Goal: Information Seeking & Learning: Learn about a topic

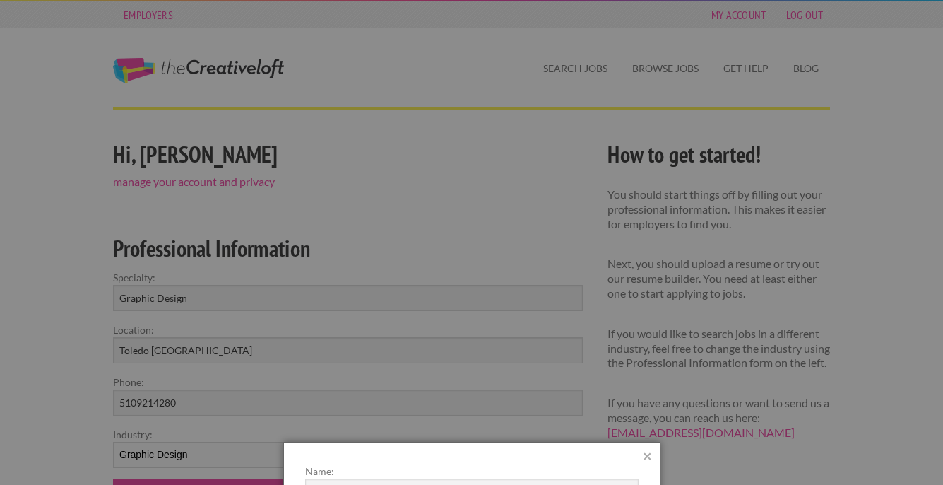
scroll to position [371, 0]
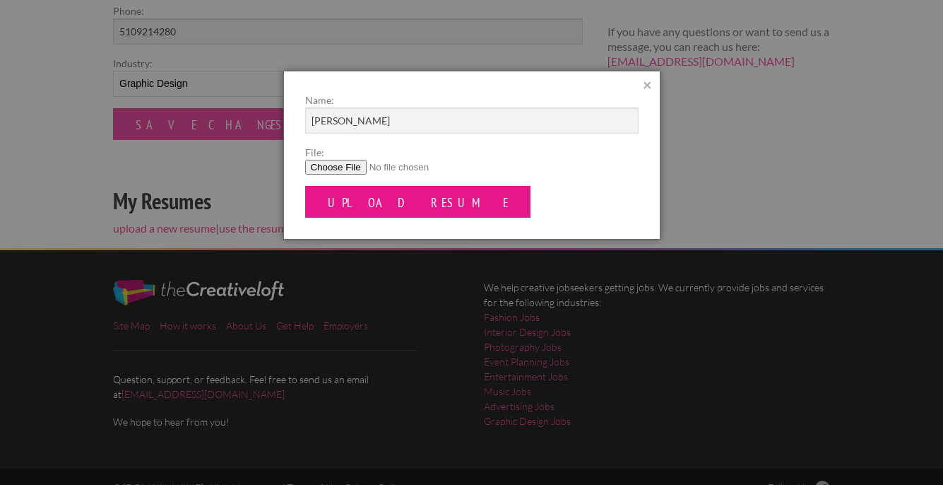
type input "Amanda Blythe"
click at [345, 208] on input "Upload Resume" at bounding box center [418, 202] width 226 height 32
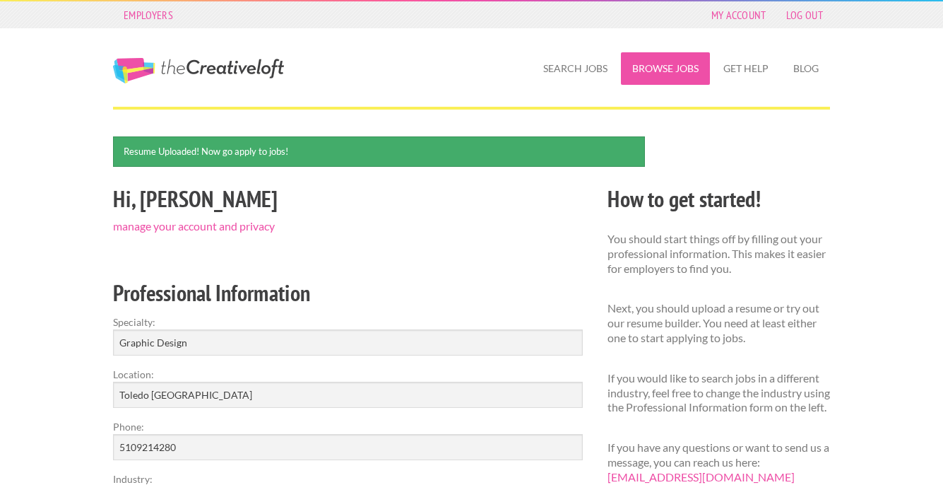
click at [645, 72] on link "Browse Jobs" at bounding box center [665, 68] width 89 height 32
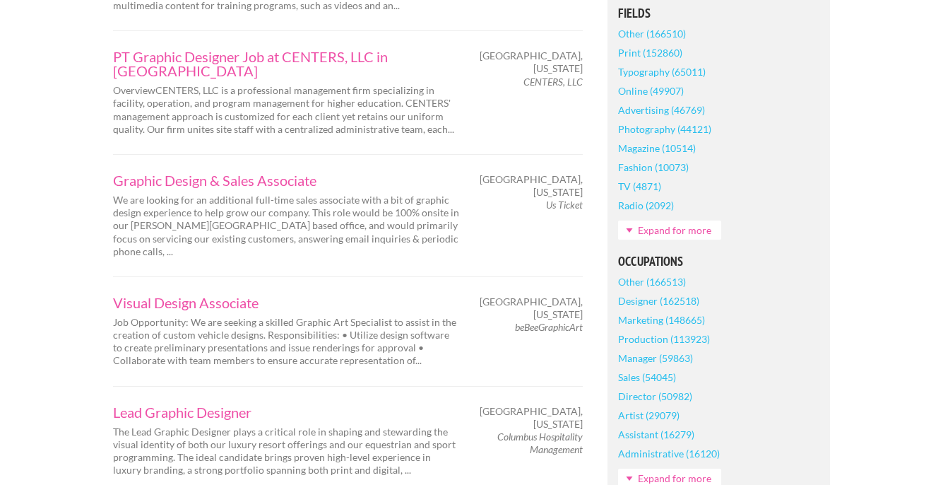
scroll to position [511, 0]
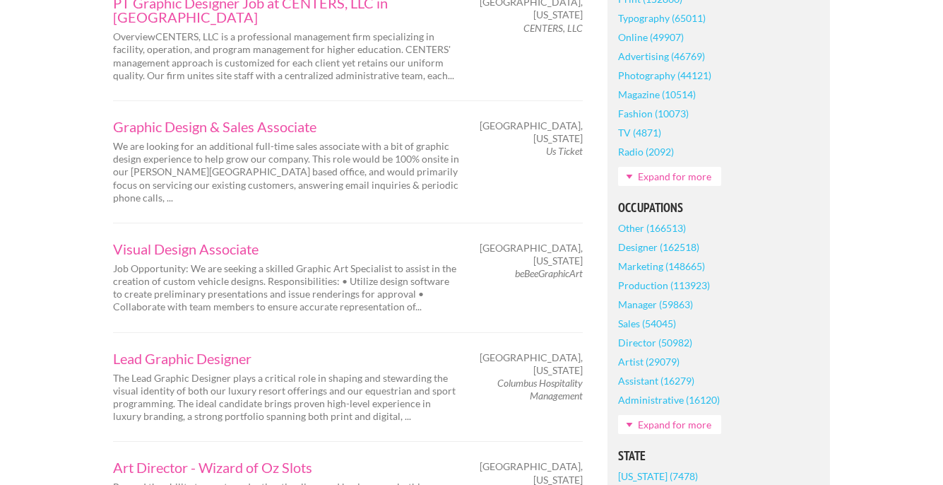
click at [653, 267] on link "Marketing (148665)" at bounding box center [661, 265] width 87 height 19
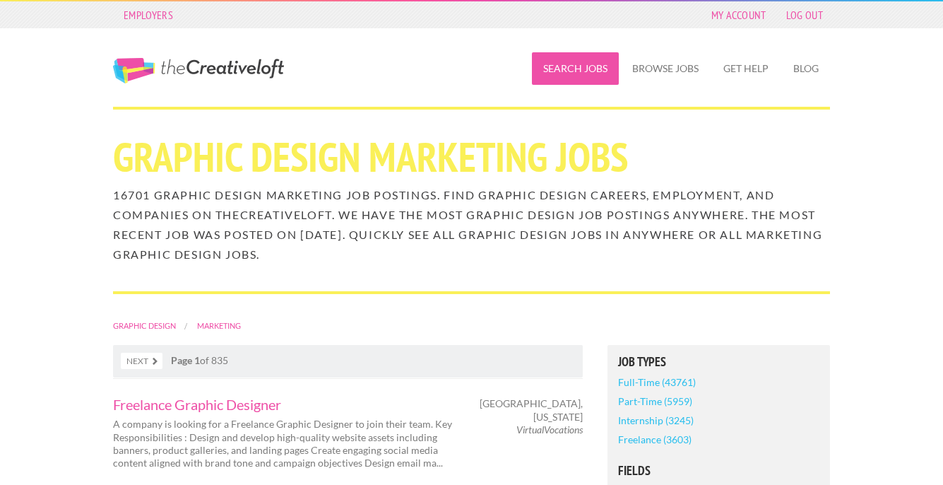
click at [586, 65] on link "Search Jobs" at bounding box center [575, 68] width 87 height 32
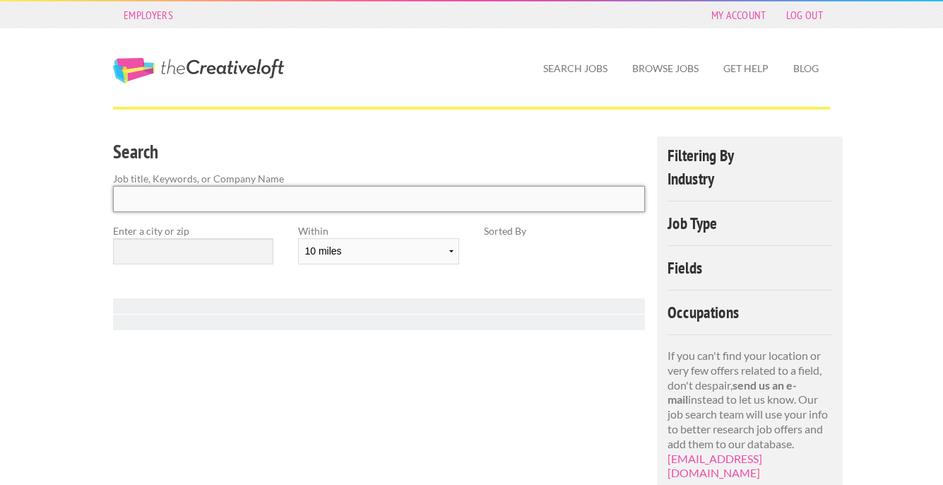
click at [271, 194] on input "Search" at bounding box center [379, 199] width 532 height 26
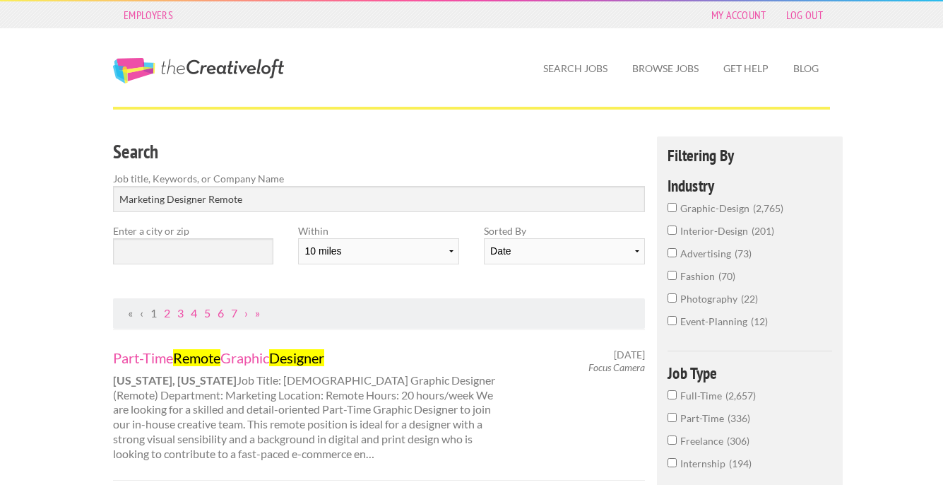
click at [514, 393] on div "Part-Time Remote Graphic Designer New York, New York Job Title: Part-Time Graph…" at bounding box center [309, 404] width 417 height 113
click at [232, 208] on input "Marketing Designer Remote" at bounding box center [379, 199] width 532 height 26
drag, startPoint x: 262, startPoint y: 201, endPoint x: 107, endPoint y: 179, distance: 156.1
click at [107, 179] on div "Search Job title, Keywords, or Company Name Marketing Designer Remote" at bounding box center [379, 179] width 557 height 87
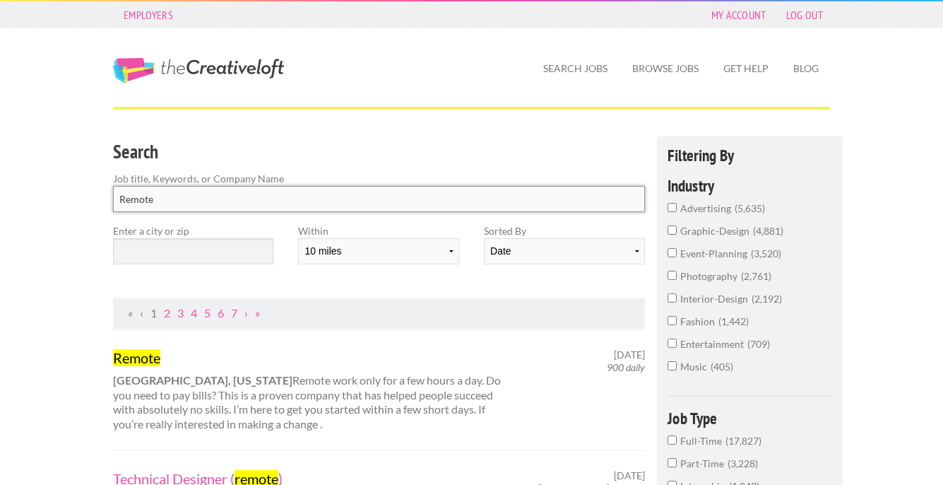
click at [165, 196] on input "Remote" at bounding box center [379, 199] width 532 height 26
type input "Remote"
click at [719, 9] on link "My Account" at bounding box center [738, 15] width 69 height 20
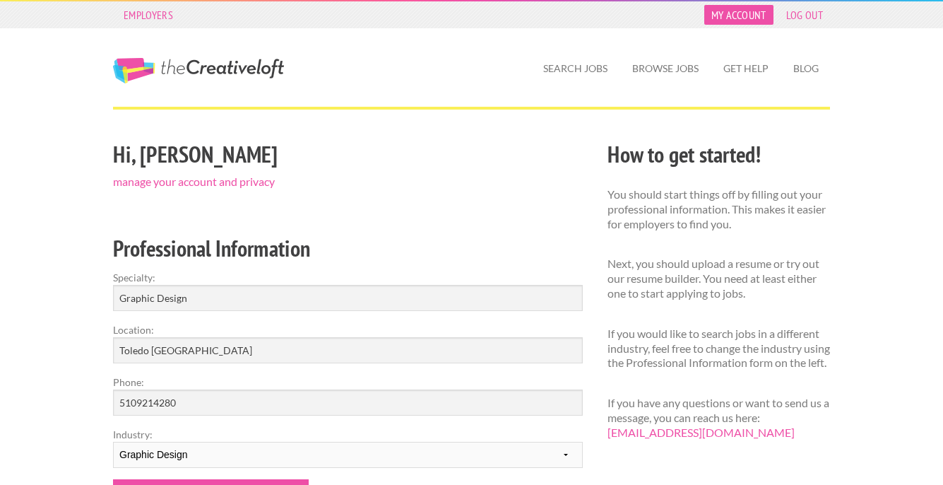
click at [745, 6] on link "My Account" at bounding box center [738, 15] width 69 height 20
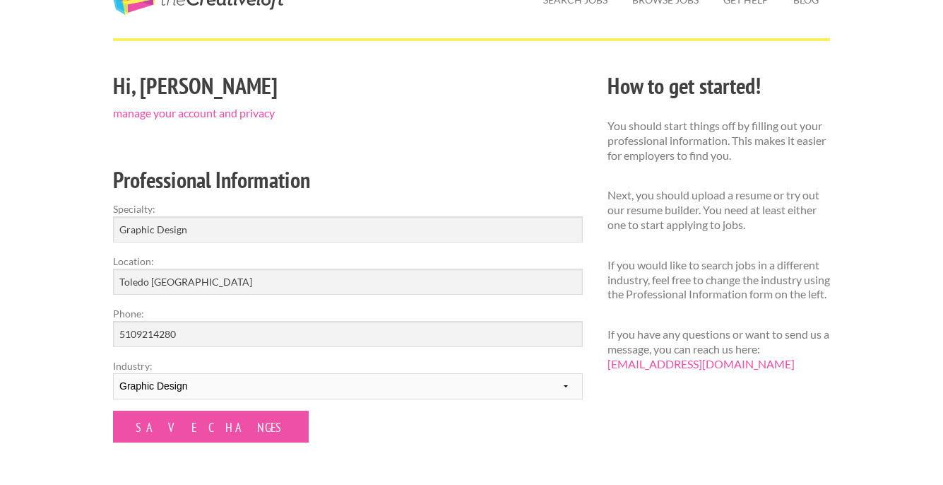
scroll to position [125, 0]
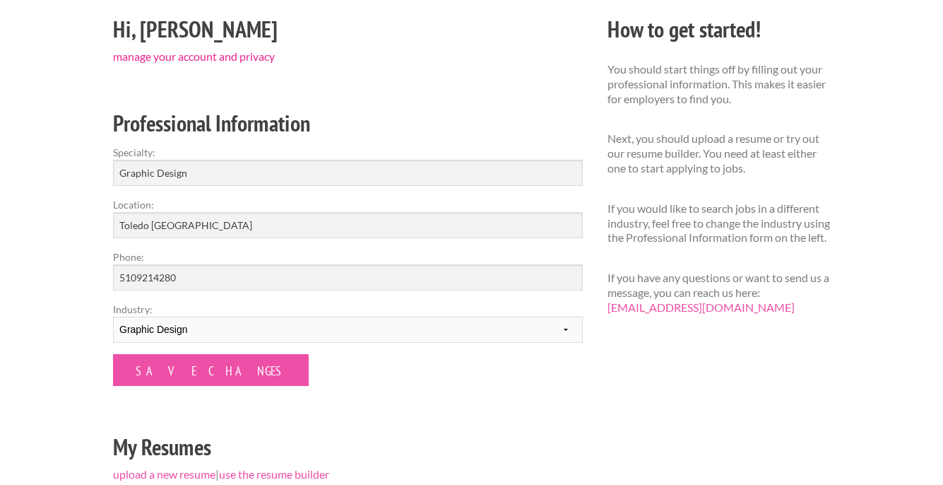
click at [154, 59] on link "manage your account and privacy" at bounding box center [194, 55] width 162 height 13
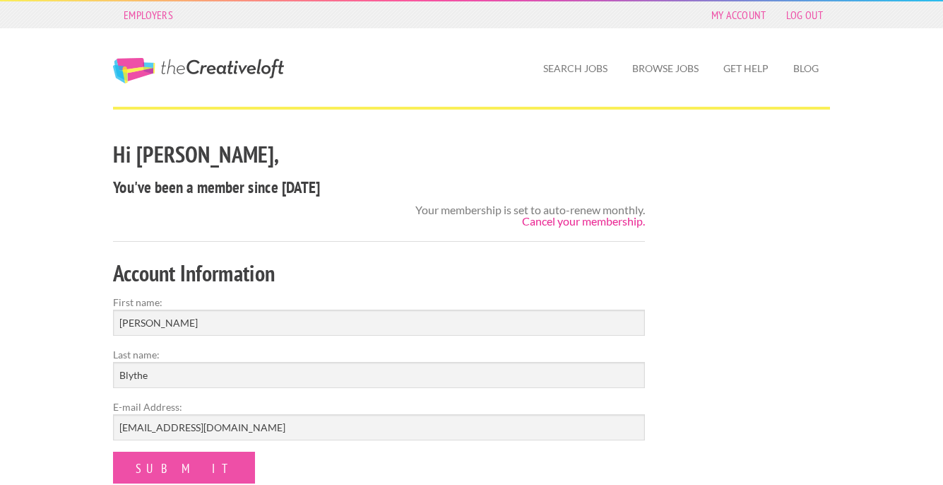
click at [599, 217] on link "Cancel your membership." at bounding box center [583, 220] width 123 height 13
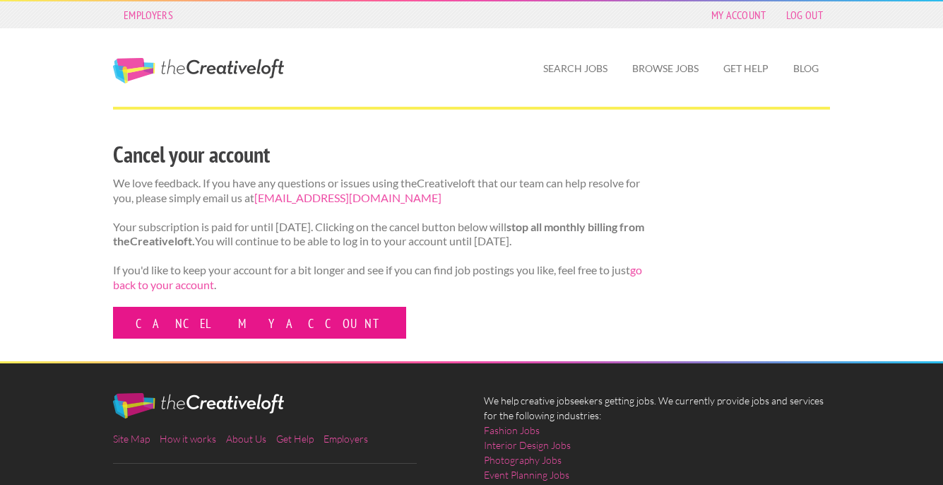
click at [222, 338] on link "Cancel my account" at bounding box center [259, 323] width 293 height 32
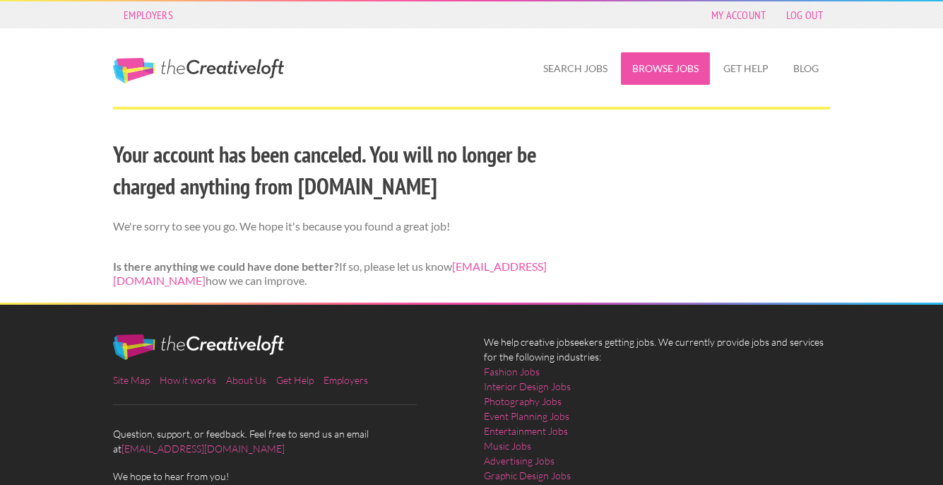
click at [645, 69] on link "Browse Jobs" at bounding box center [665, 68] width 89 height 32
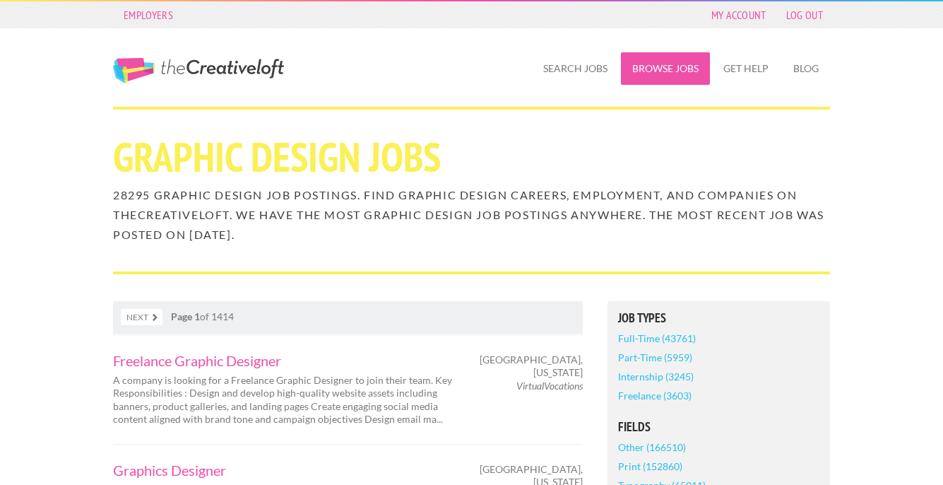
click at [673, 76] on link "Browse Jobs" at bounding box center [665, 68] width 89 height 32
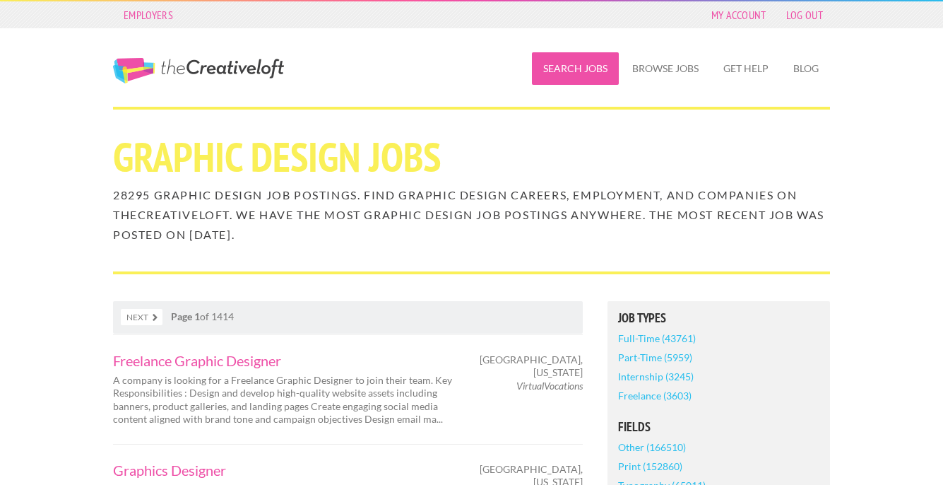
click at [594, 77] on link "Search Jobs" at bounding box center [575, 68] width 87 height 32
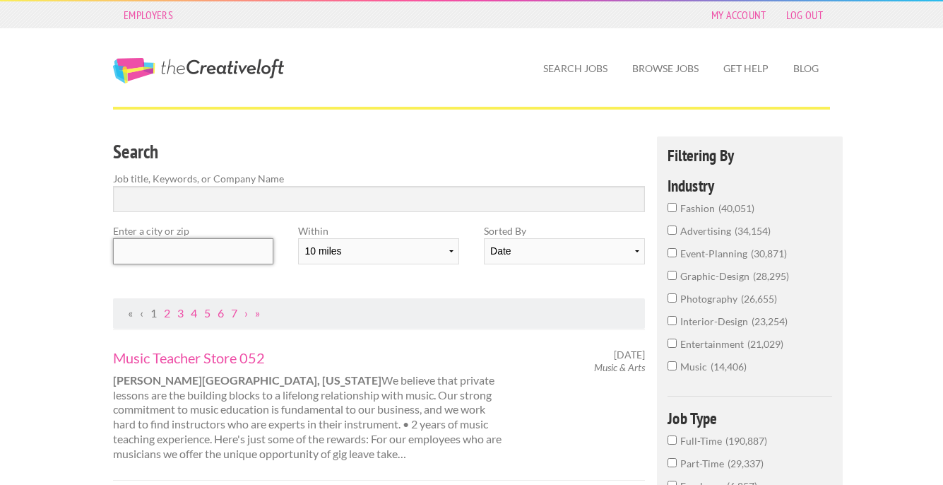
click at [251, 250] on input "text" at bounding box center [193, 251] width 160 height 26
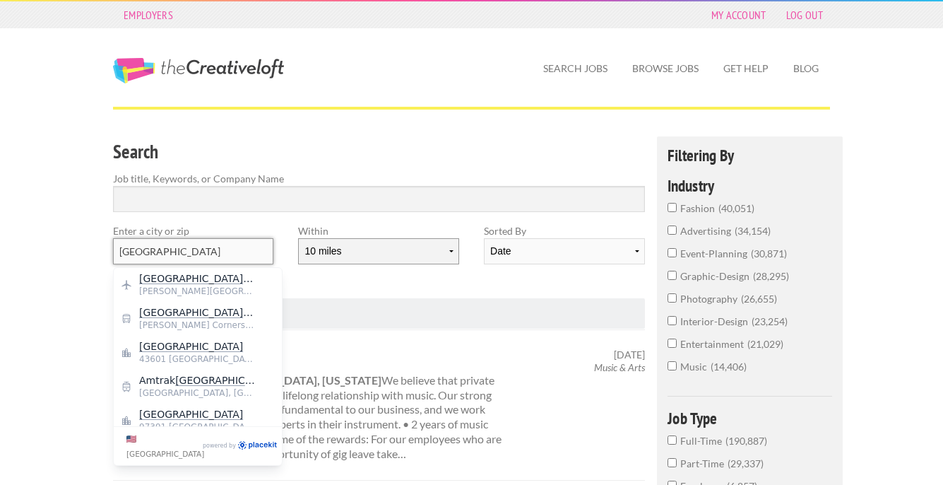
type input "toledo"
click at [357, 253] on select "10 miles 20 miles 50 miles 100 miles 200 miles 300 miles 400 miles 500 miles" at bounding box center [378, 251] width 160 height 26
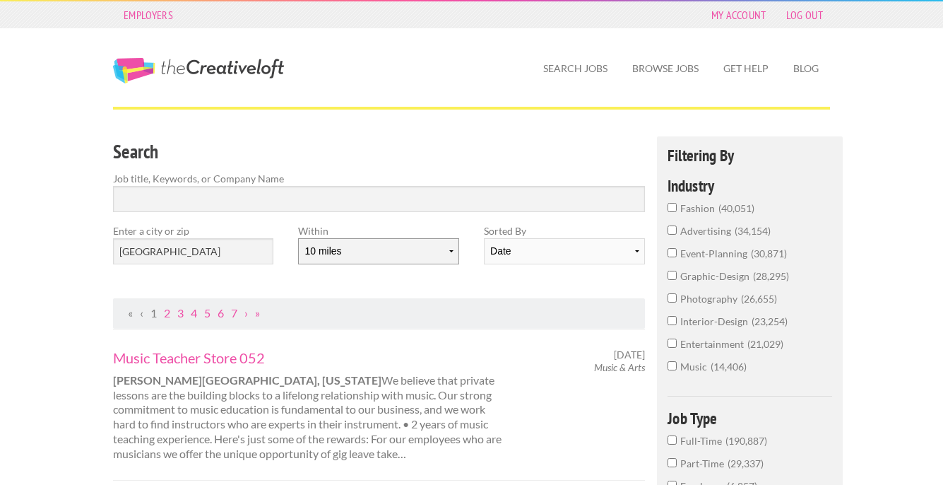
select select "20"
click at [298, 238] on select "10 miles 20 miles 50 miles 100 miles 200 miles 300 miles 400 miles 500 miles" at bounding box center [378, 251] width 160 height 26
click at [475, 292] on div "Search Job title, Keywords, or Company Name Enter a city or zip toledo Within 1…" at bounding box center [379, 217] width 557 height 162
click at [382, 199] on input "Search" at bounding box center [379, 199] width 532 height 26
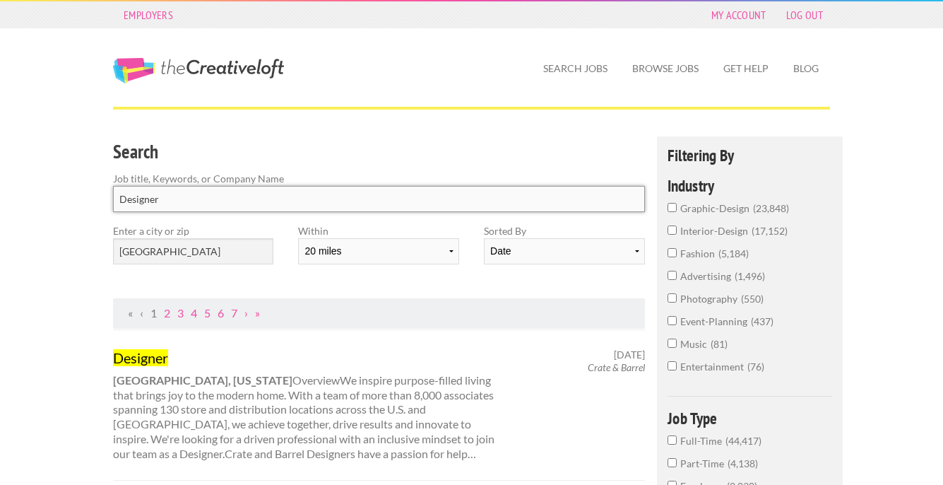
type input "Designer"
click at [271, 389] on div "Designer Durham, North Carolina OverviewWe inspire purpose-filled living that b…" at bounding box center [309, 404] width 417 height 113
click at [244, 259] on input "toledo" at bounding box center [193, 251] width 160 height 26
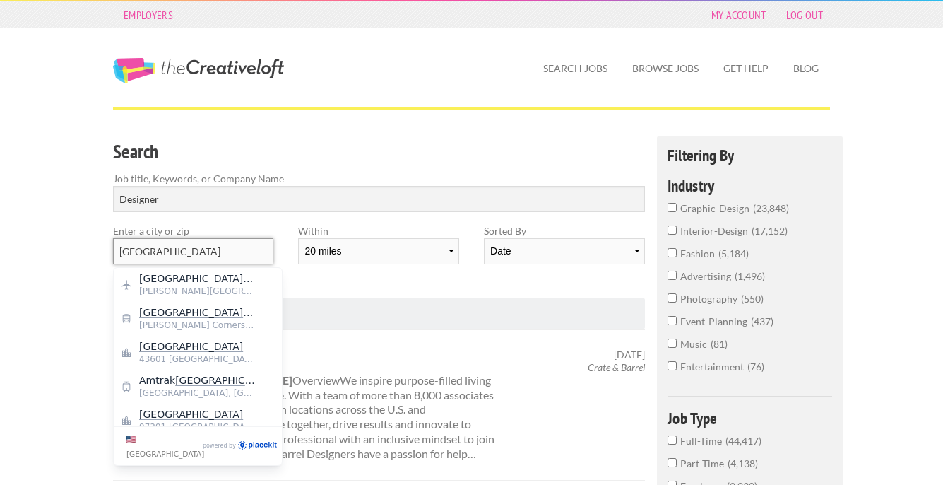
drag, startPoint x: 144, startPoint y: 244, endPoint x: 115, endPoint y: 237, distance: 29.7
click at [116, 239] on input "toledo" at bounding box center [193, 251] width 160 height 26
type input "43560"
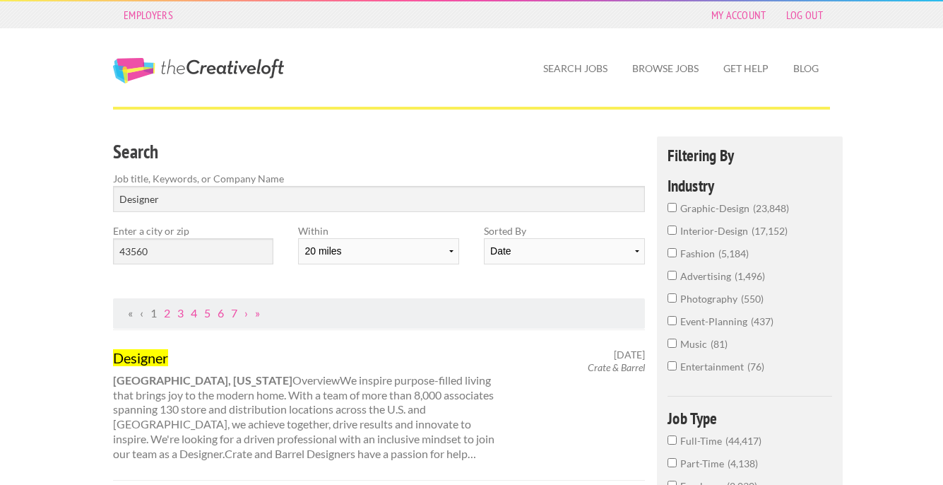
click at [296, 294] on div "Search Job title, Keywords, or Company Name Designer Enter a city or zip 43560 …" at bounding box center [379, 217] width 557 height 162
click at [223, 254] on input "43560" at bounding box center [193, 251] width 160 height 26
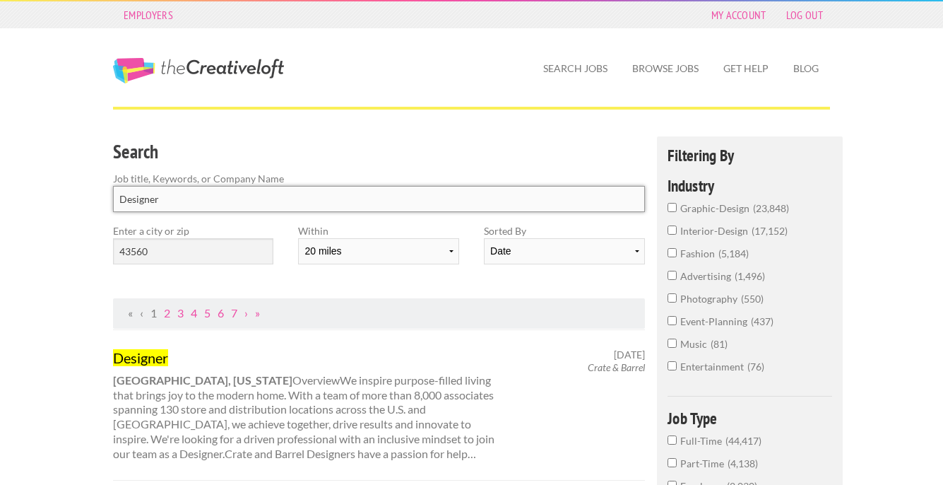
click at [478, 203] on input "Designer" at bounding box center [379, 199] width 532 height 26
click at [606, 228] on label "Sorted By" at bounding box center [564, 230] width 160 height 15
click at [627, 247] on select "Date Relevance" at bounding box center [564, 251] width 160 height 26
select select "jobs"
click at [484, 238] on select "Date Relevance" at bounding box center [564, 251] width 160 height 26
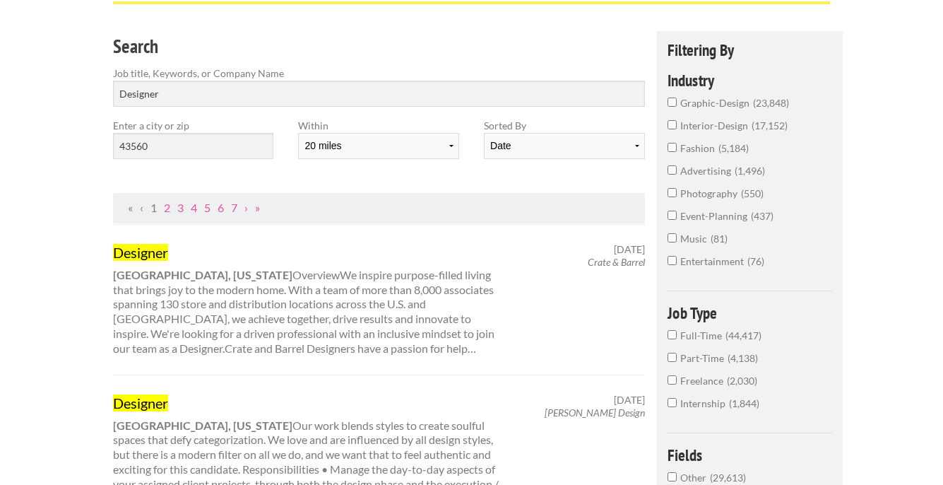
scroll to position [163, 0]
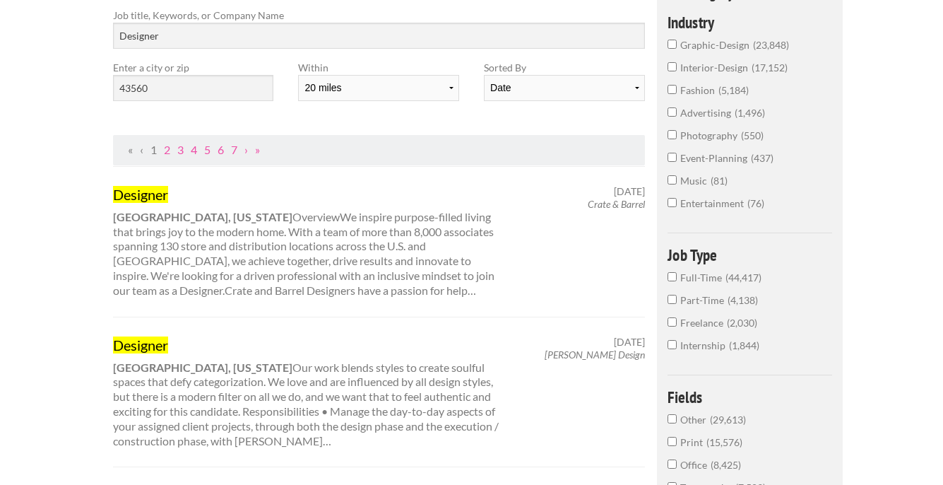
click at [674, 272] on input "Full-Time 44,417" at bounding box center [672, 276] width 9 height 9
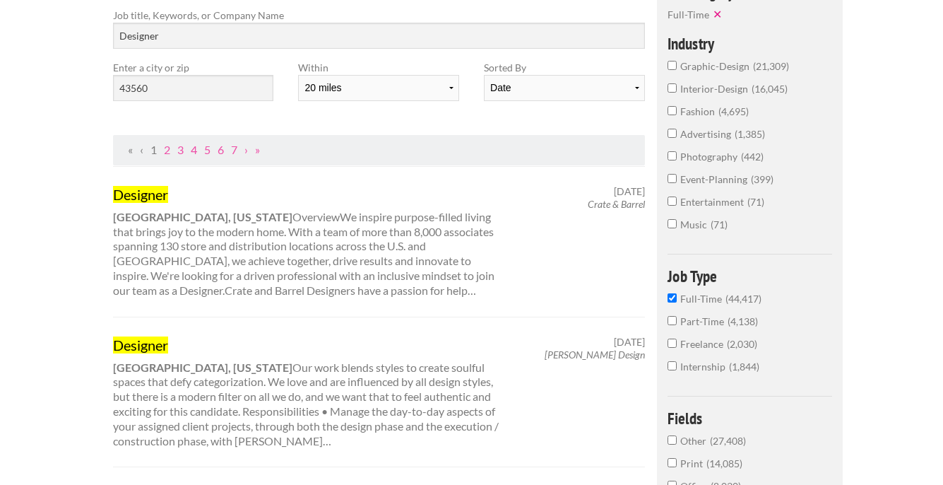
click at [153, 150] on link "1" at bounding box center [153, 149] width 6 height 13
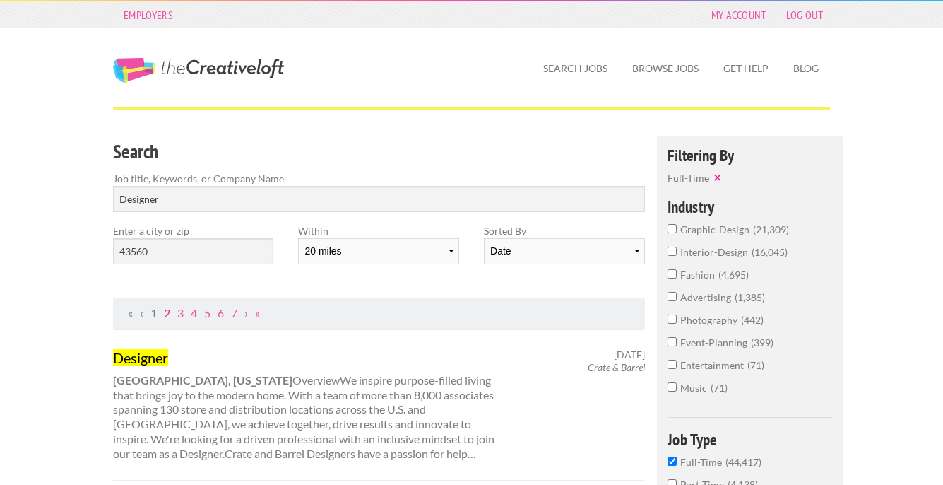
click at [166, 312] on link "2" at bounding box center [167, 312] width 6 height 13
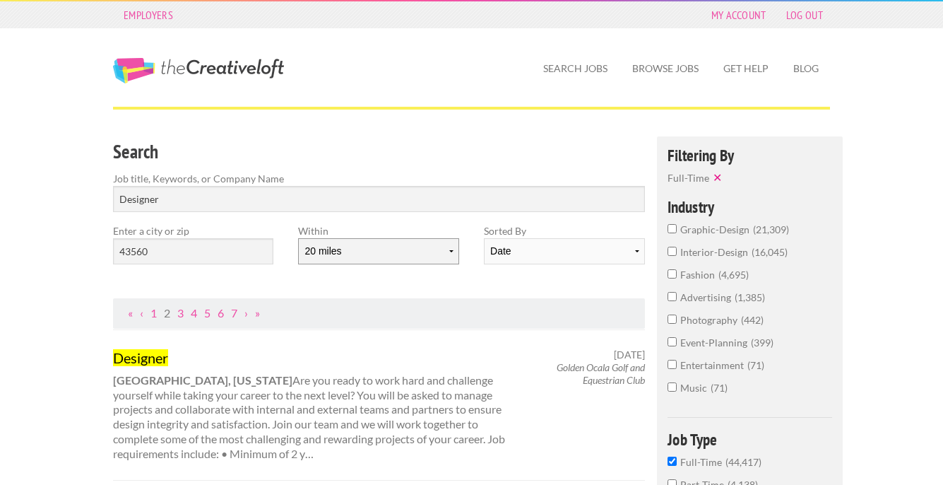
click at [374, 252] on select "10 miles 20 miles 50 miles 100 miles 200 miles 300 miles 400 miles 500 miles" at bounding box center [378, 251] width 160 height 26
select select "10"
click at [298, 238] on select "10 miles 20 miles 50 miles 100 miles 200 miles 300 miles 400 miles 500 miles" at bounding box center [378, 251] width 160 height 26
click at [236, 253] on input "text" at bounding box center [193, 251] width 160 height 26
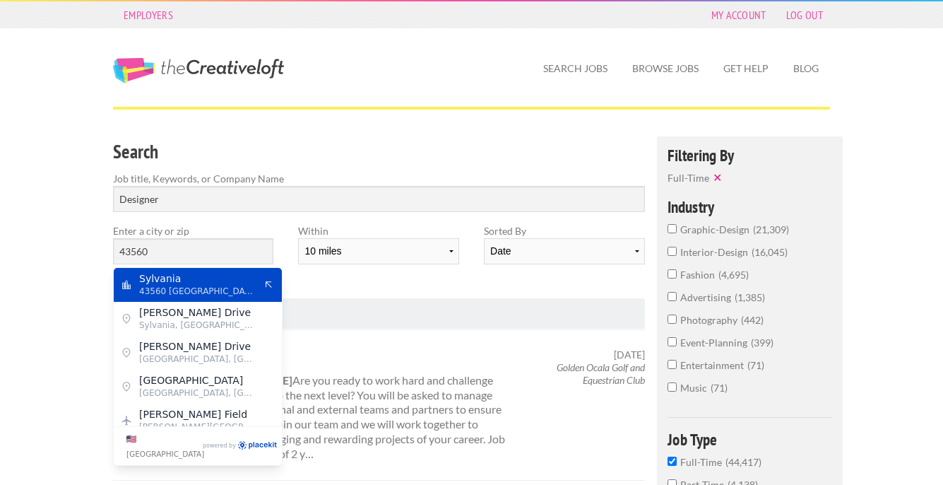
click at [202, 290] on span "43560 United States of America" at bounding box center [197, 291] width 116 height 13
type input "Sylvania"
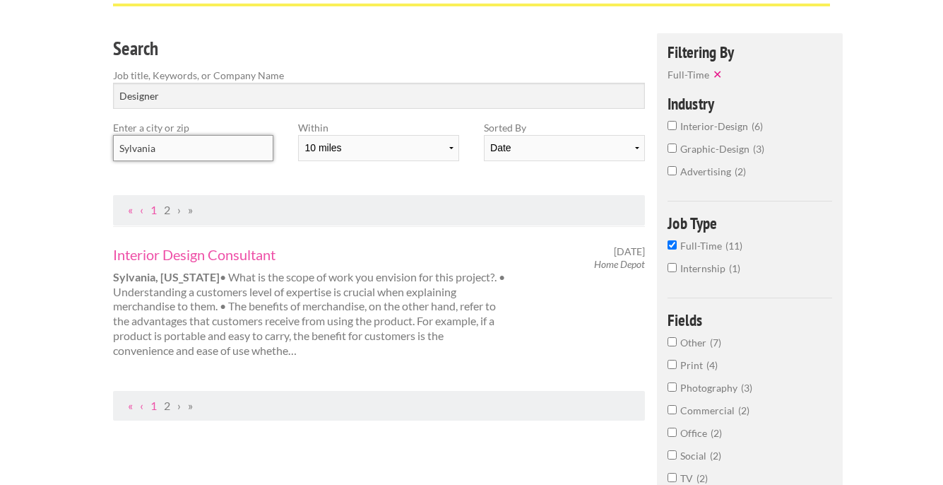
scroll to position [105, 0]
click at [166, 404] on link "2" at bounding box center [167, 403] width 6 height 13
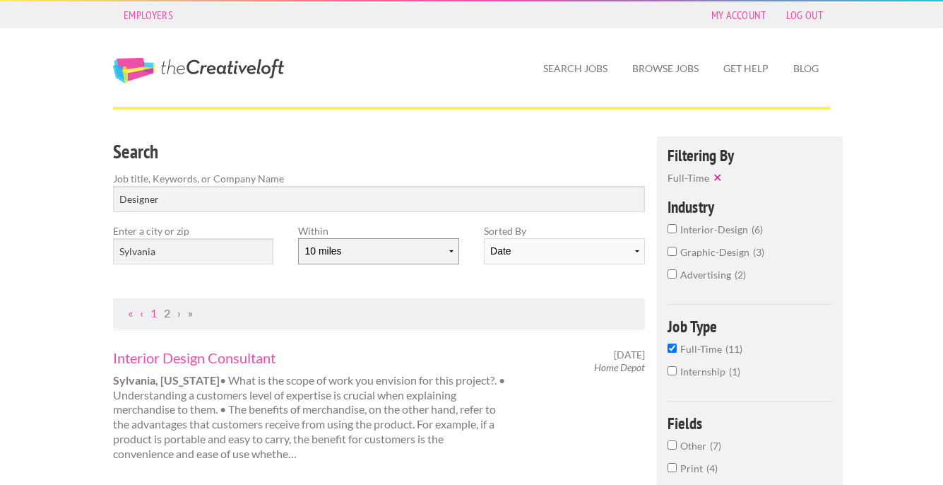
click at [388, 241] on select "10 miles 20 miles 50 miles 100 miles 200 miles 300 miles 400 miles 500 miles" at bounding box center [378, 251] width 160 height 26
select select "20"
click at [298, 238] on select "10 miles 20 miles 50 miles 100 miles 200 miles 300 miles 400 miles 500 miles" at bounding box center [378, 251] width 160 height 26
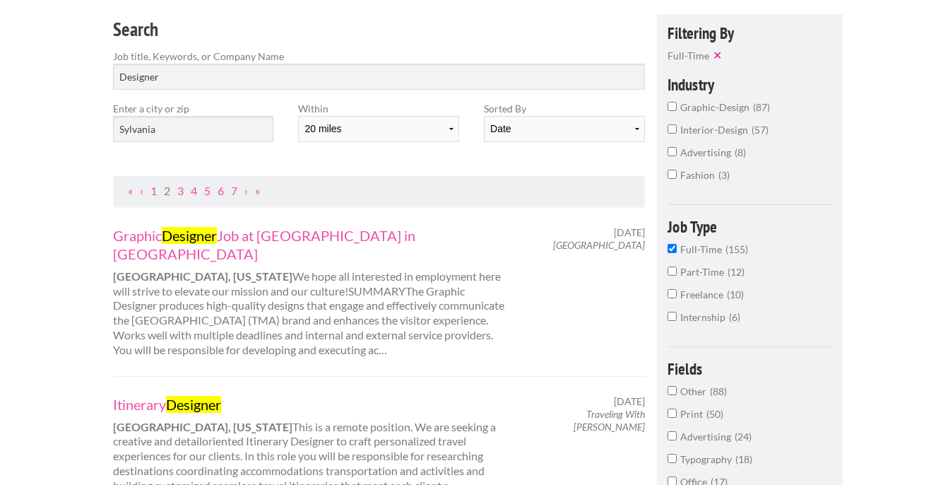
scroll to position [122, 0]
click at [334, 232] on link "Graphic Designer Job at Toledo Museum of Art in Toledo" at bounding box center [309, 244] width 393 height 37
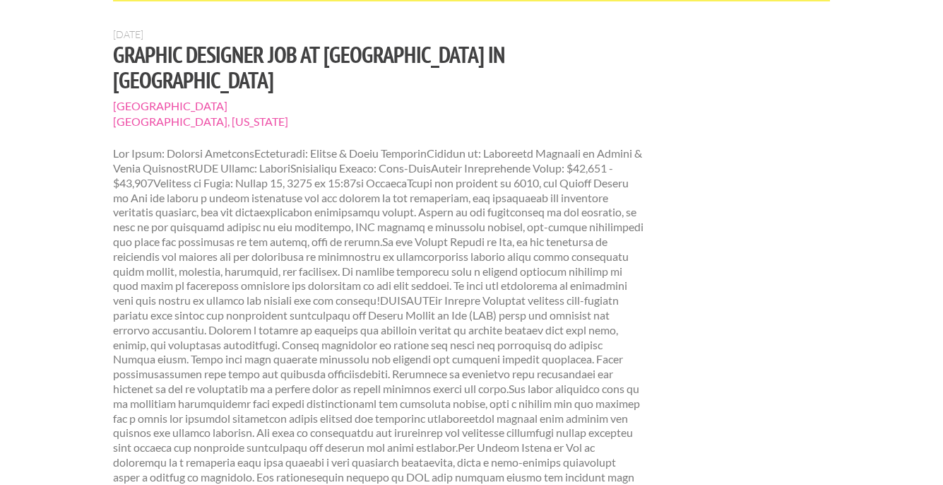
scroll to position [72, 0]
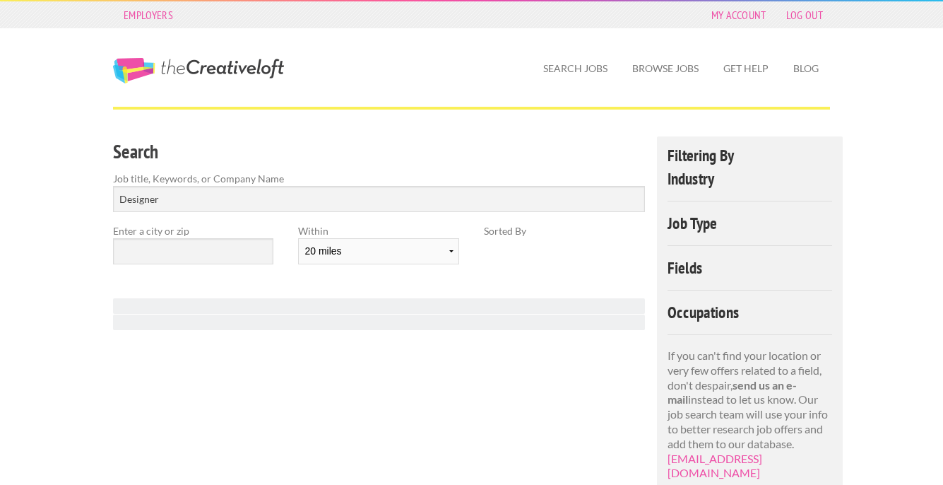
select select "20"
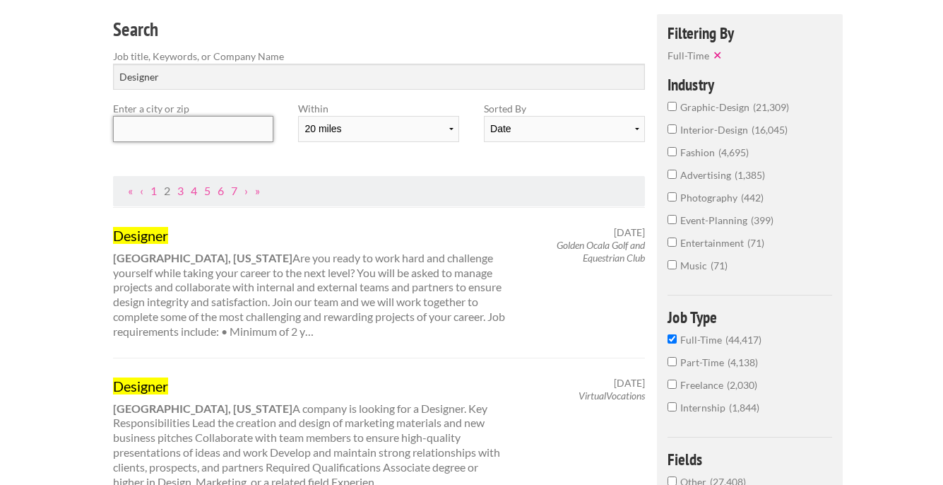
click at [190, 129] on input "text" at bounding box center [193, 129] width 160 height 26
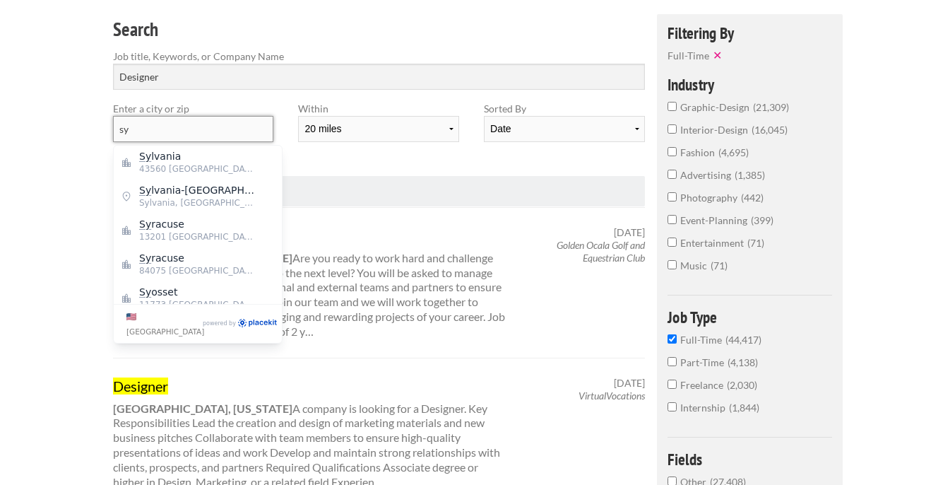
type input "s"
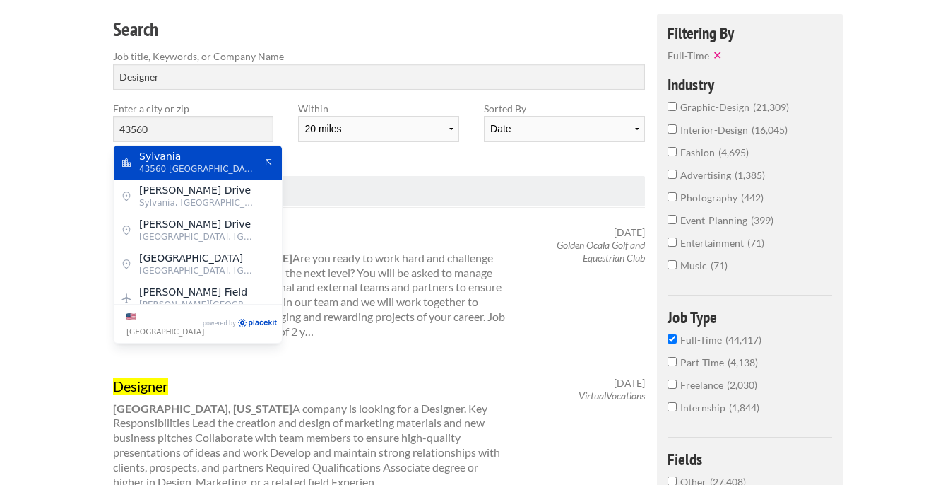
click at [198, 170] on span "43560 United States of America" at bounding box center [197, 168] width 116 height 13
type input "Sylvania"
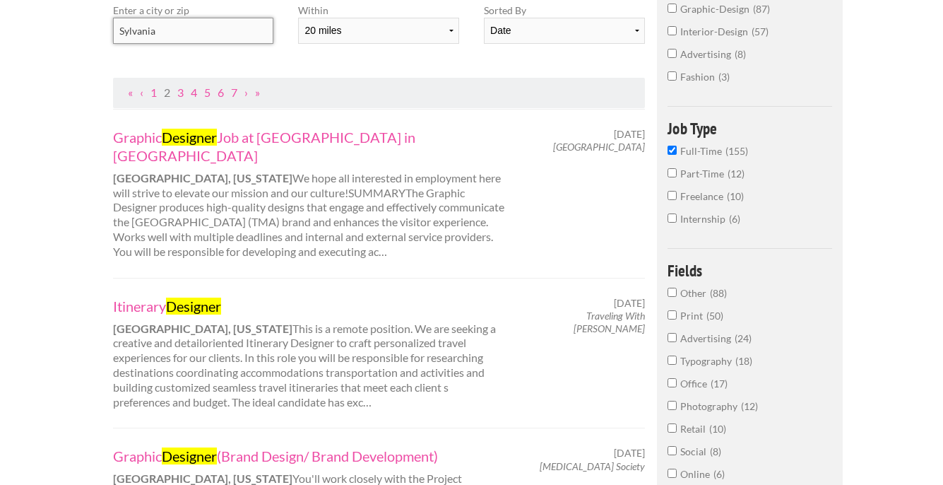
scroll to position [124, 0]
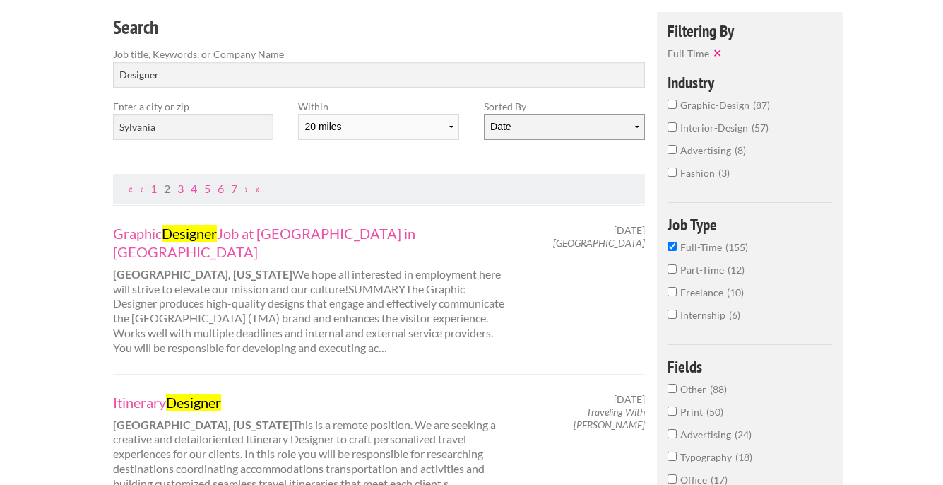
click at [504, 117] on select "Date Relevance" at bounding box center [564, 127] width 160 height 26
click at [484, 114] on select "Date Relevance" at bounding box center [564, 127] width 160 height 26
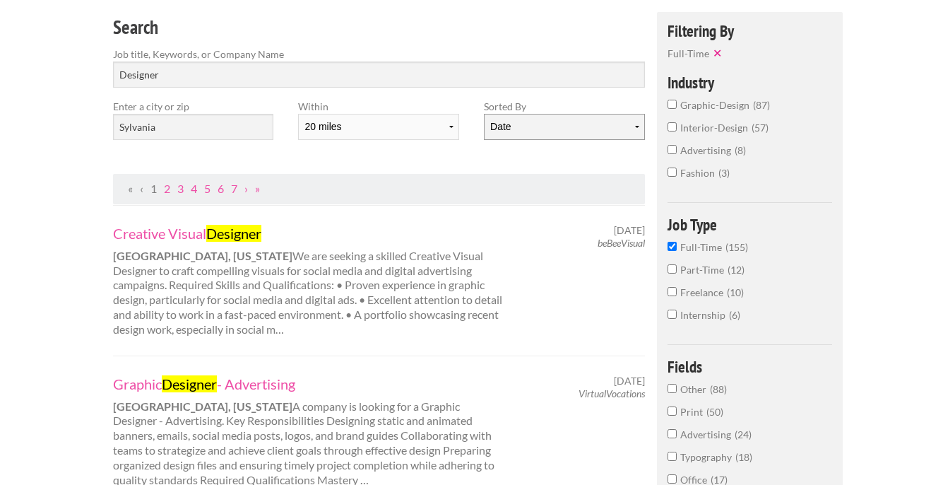
click at [526, 126] on select "Date Relevance" at bounding box center [564, 127] width 160 height 26
select select "jobs"
click at [484, 114] on select "Date Relevance" at bounding box center [564, 127] width 160 height 26
click at [167, 234] on link "Creative Visual Designer" at bounding box center [309, 233] width 393 height 18
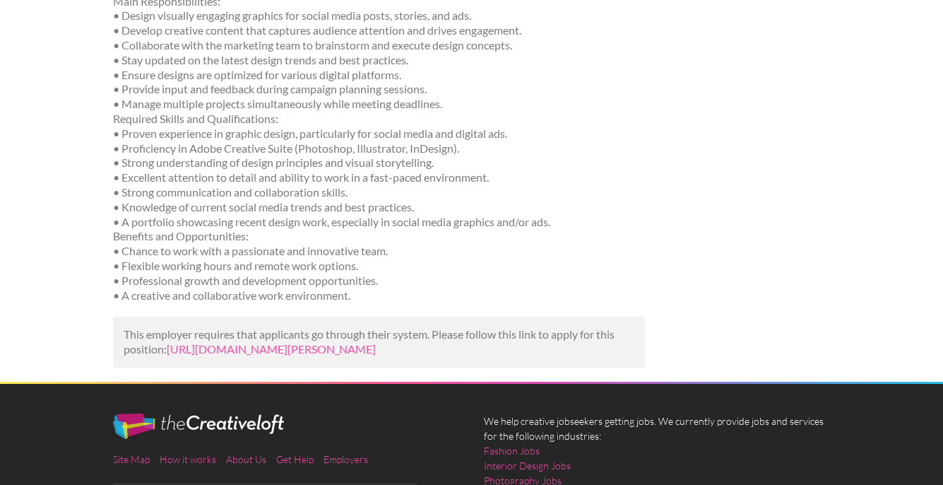
scroll to position [295, 0]
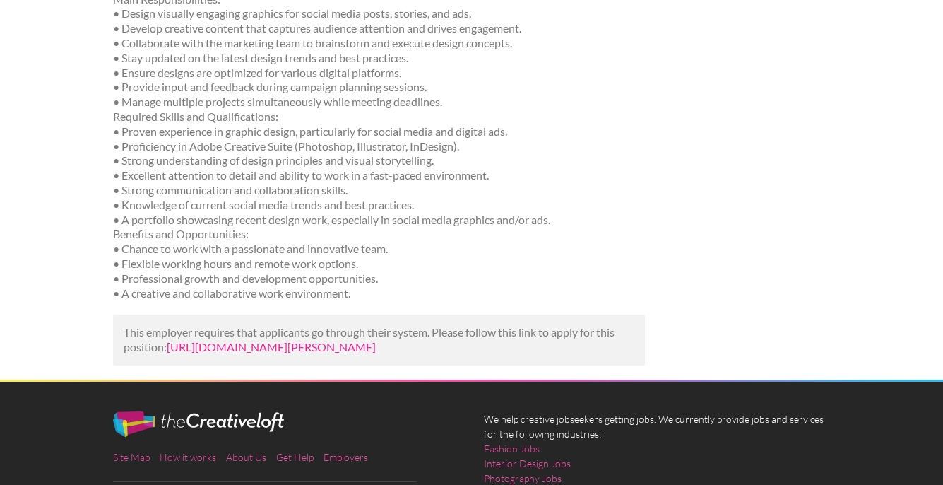
click at [376, 348] on link "[URL][DOMAIN_NAME][PERSON_NAME]" at bounding box center [271, 346] width 209 height 13
